Goal: Information Seeking & Learning: Learn about a topic

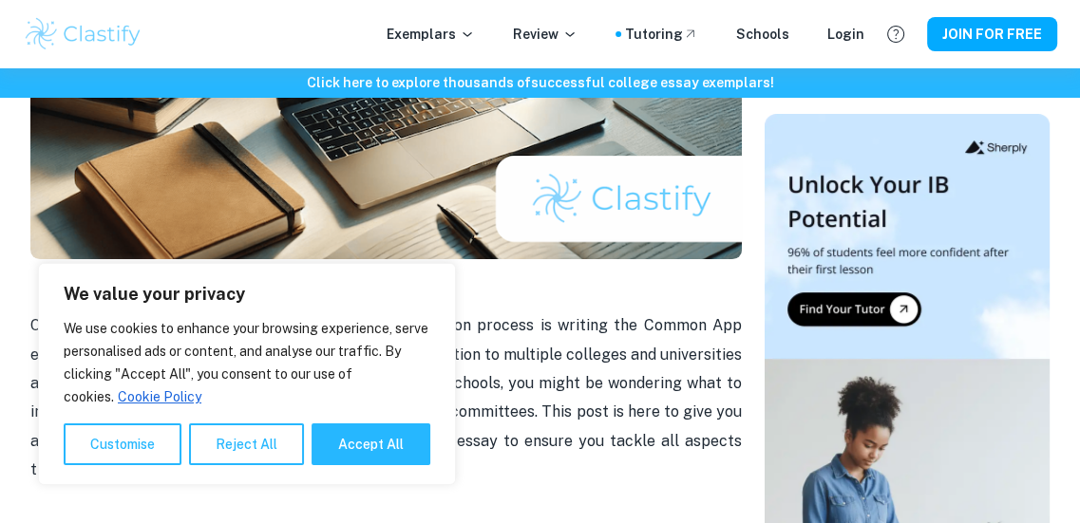
scroll to position [379, 0]
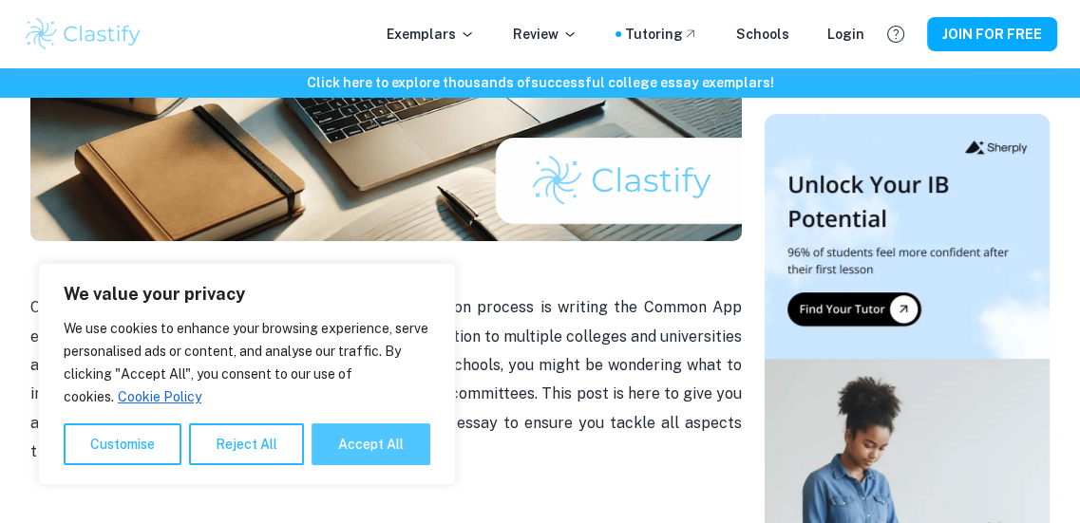
click at [367, 440] on button "Accept All" at bounding box center [371, 445] width 119 height 42
checkbox input "true"
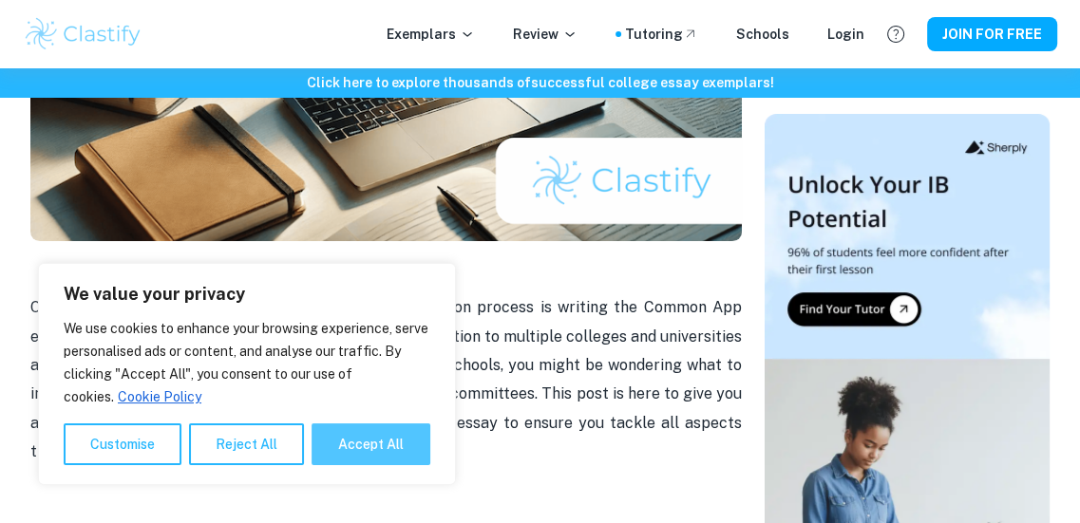
checkbox input "true"
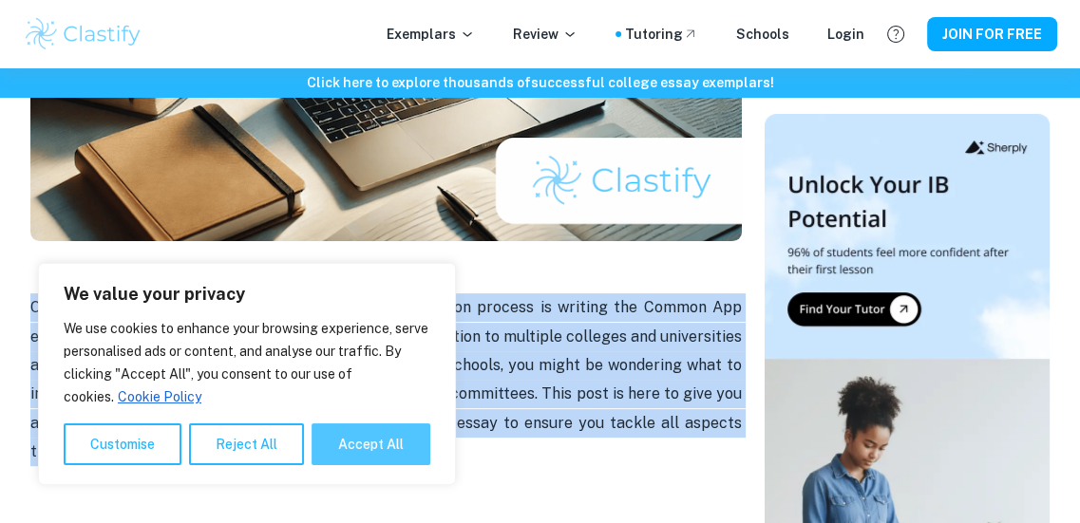
click at [367, 440] on p "One of the most important parts of the college application process is writing t…" at bounding box center [385, 408] width 711 height 231
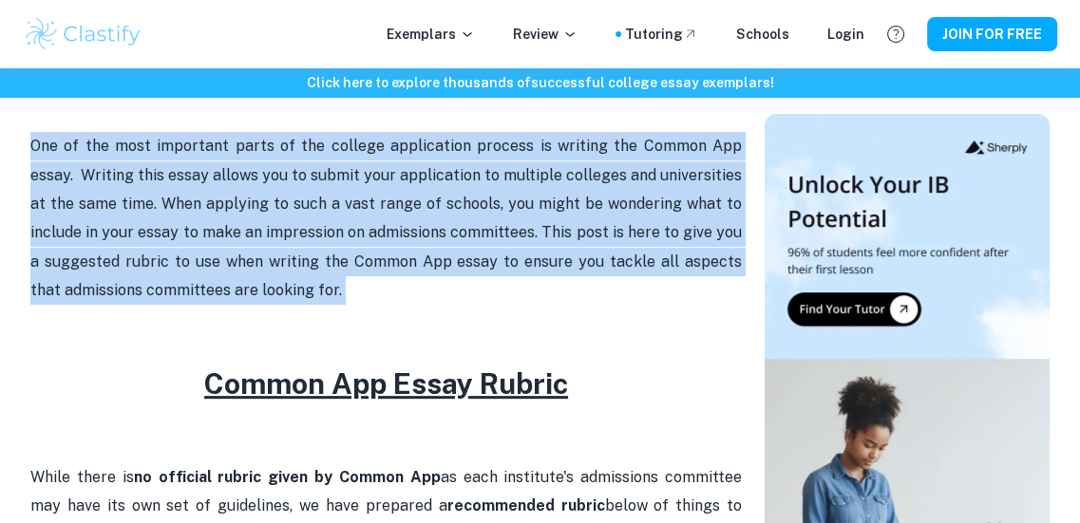
click at [407, 290] on p "One of the most important parts of the college application process is writing t…" at bounding box center [385, 247] width 711 height 231
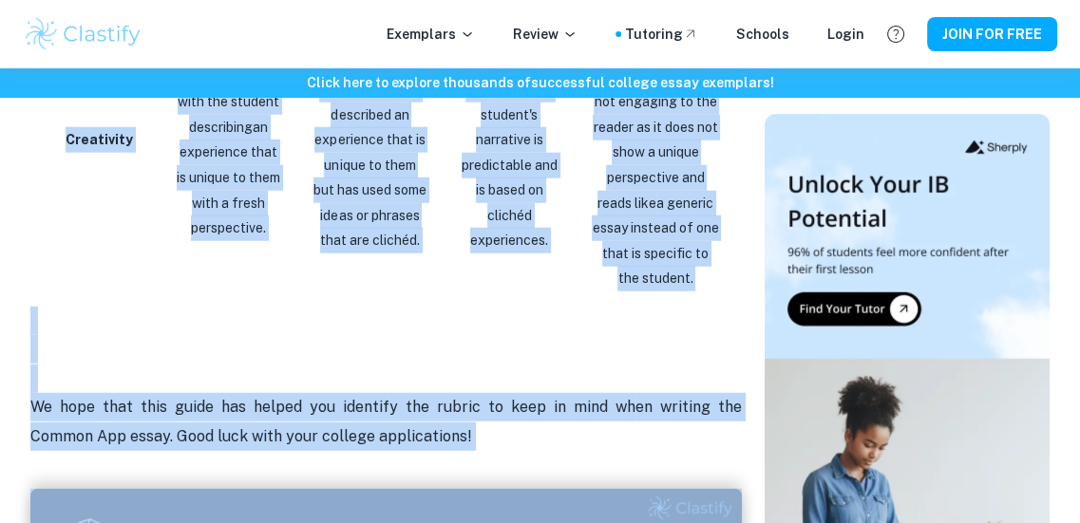
scroll to position [3715, 0]
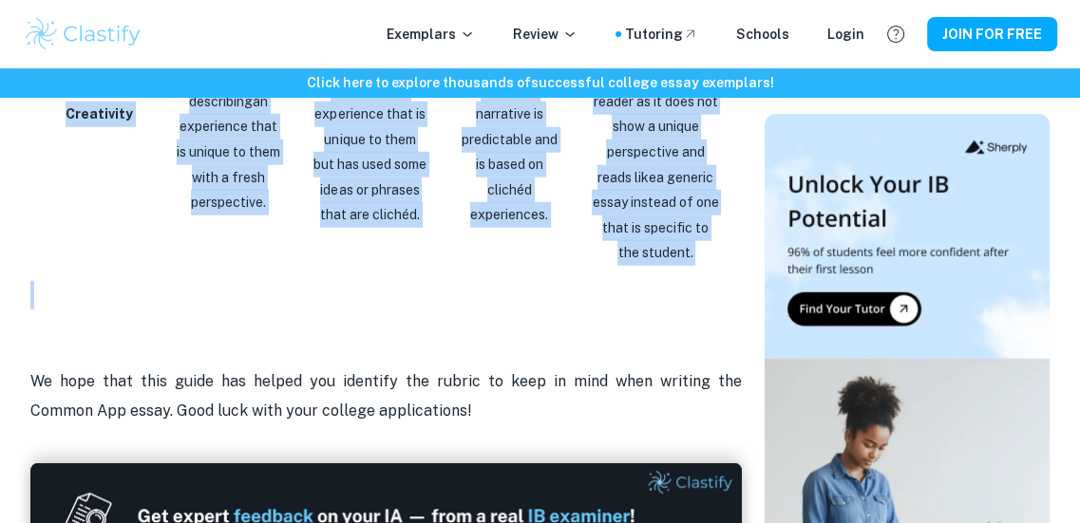
drag, startPoint x: 94, startPoint y: 233, endPoint x: 718, endPoint y: 236, distance: 624.0
copy div "Excellent Good Fair Needs Improvement Content and Ideas The essay has a precise…"
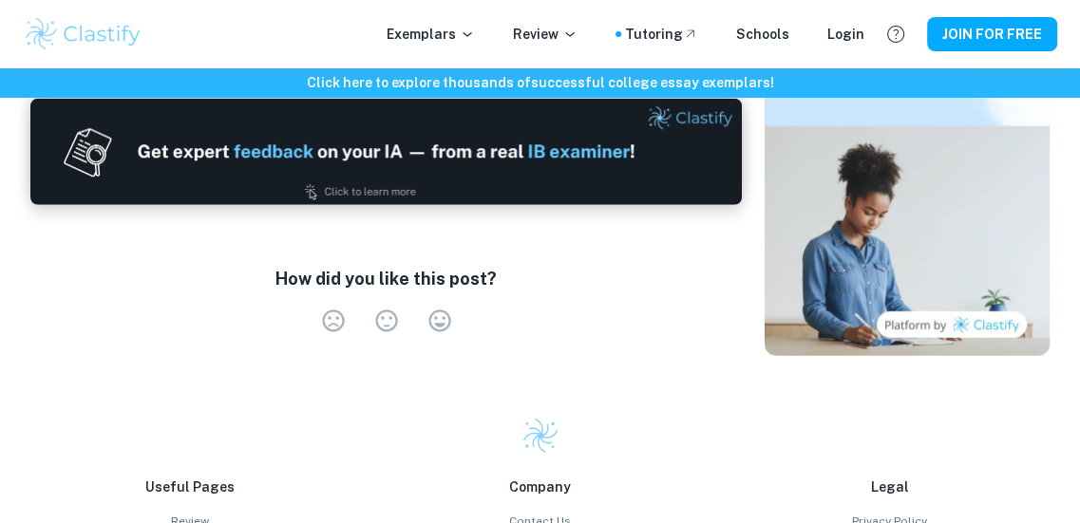
scroll to position [4053, 0]
